Goal: Task Accomplishment & Management: Manage account settings

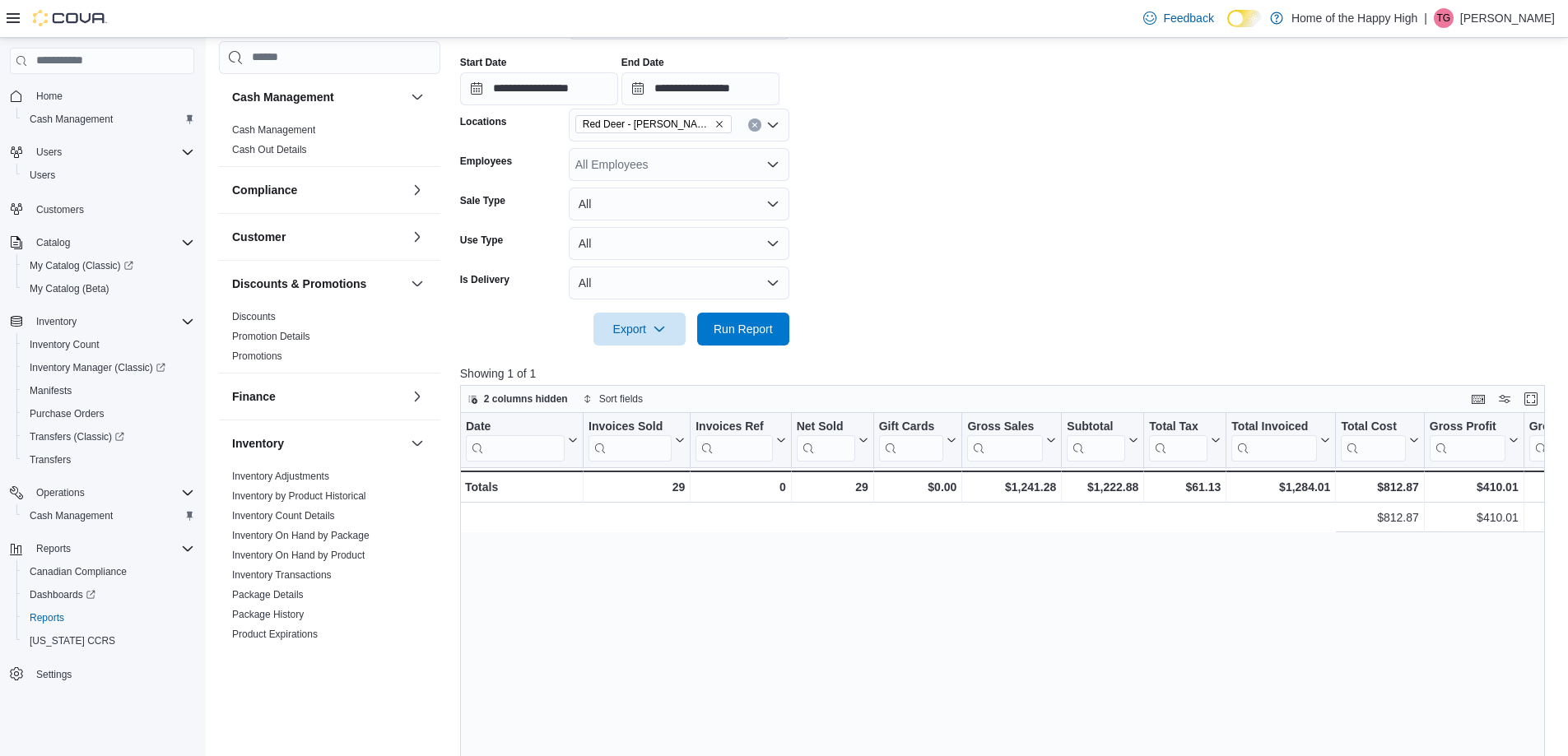
scroll to position [0, 985]
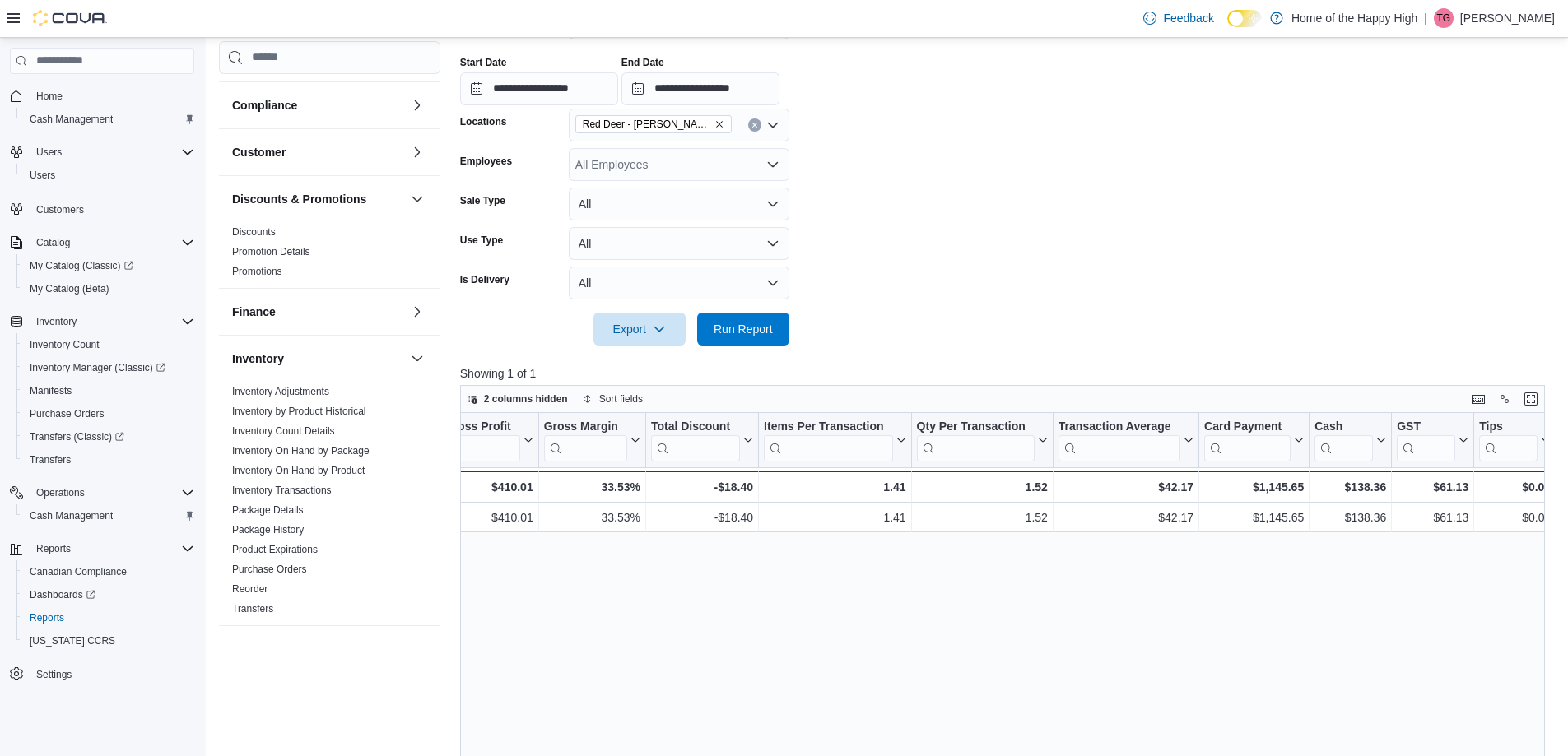
click at [1496, 29] on div "Feedback Dark Mode Home of the Happy High | TG Takara Grant" at bounding box center [1345, 18] width 418 height 33
click at [1502, 16] on p "Takara Grant" at bounding box center [1507, 18] width 95 height 19
click at [1470, 161] on span "Sign Out" at bounding box center [1448, 160] width 45 height 16
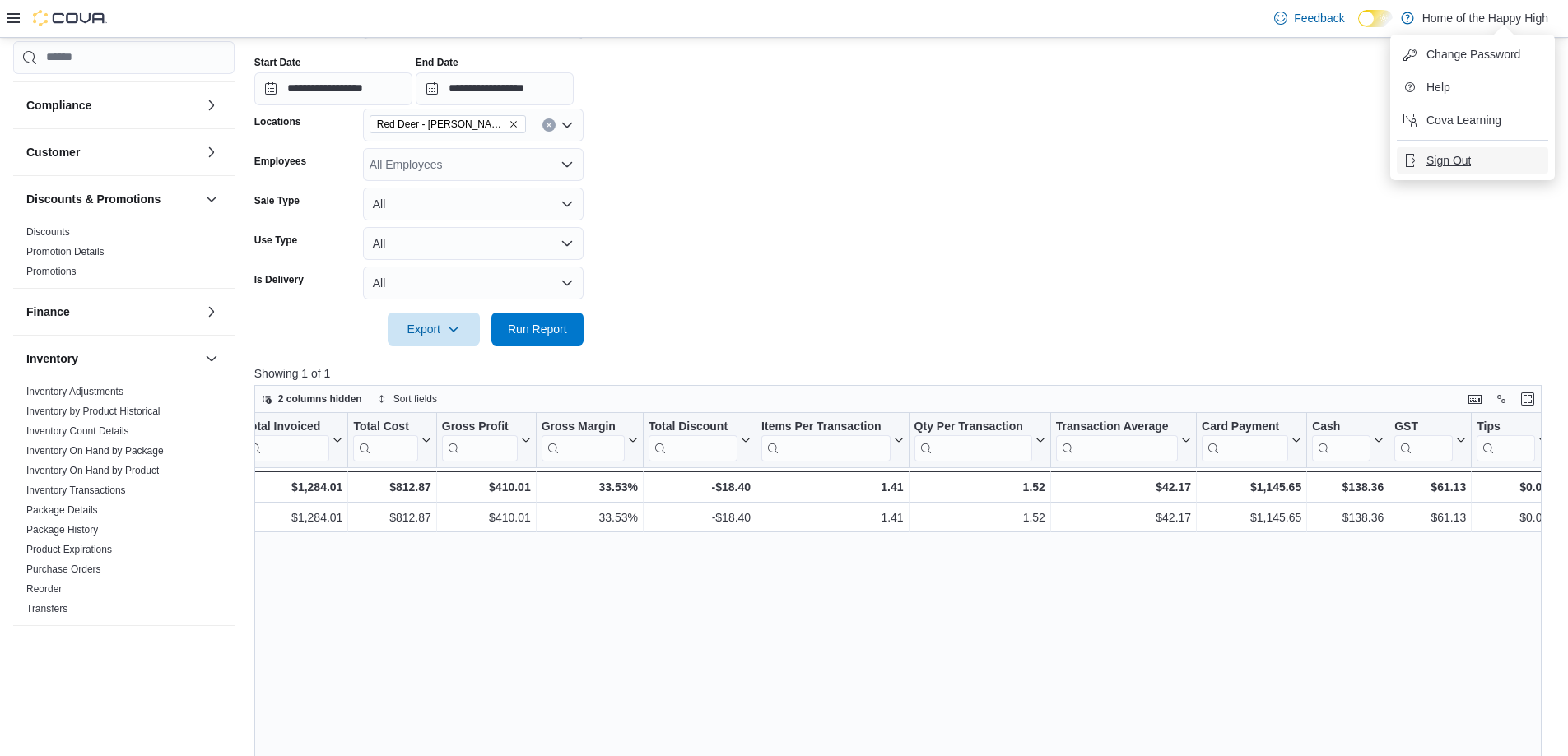
scroll to position [0, 781]
